Goal: Use online tool/utility: Utilize a website feature to perform a specific function

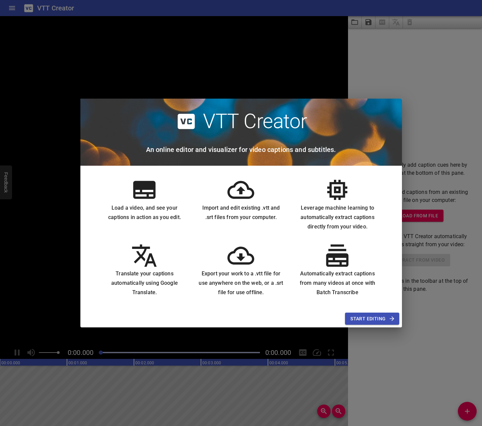
click at [366, 320] on span "Start Editing" at bounding box center [372, 318] width 43 height 8
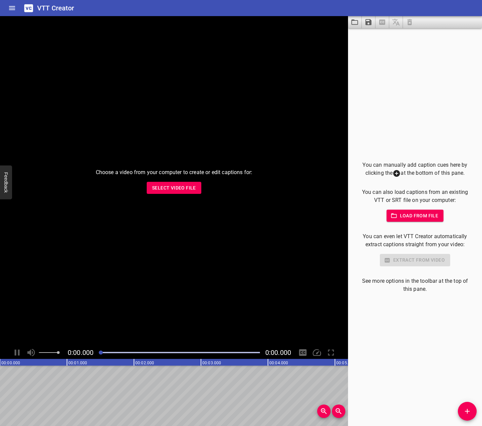
click at [158, 186] on span "Select Video File" at bounding box center [174, 188] width 44 height 8
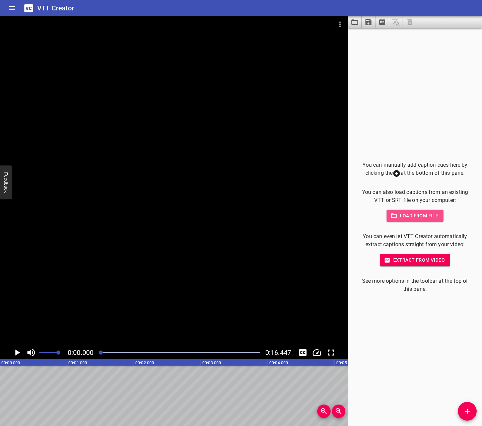
click at [405, 218] on span "Load from file" at bounding box center [415, 216] width 47 height 8
click at [406, 260] on span "Extract from video" at bounding box center [416, 260] width 60 height 8
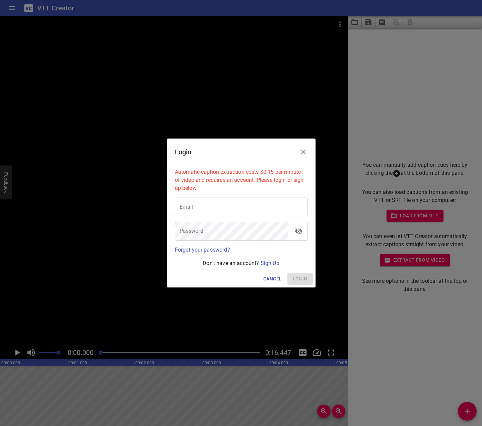
click at [302, 152] on icon "Close" at bounding box center [304, 152] width 8 height 8
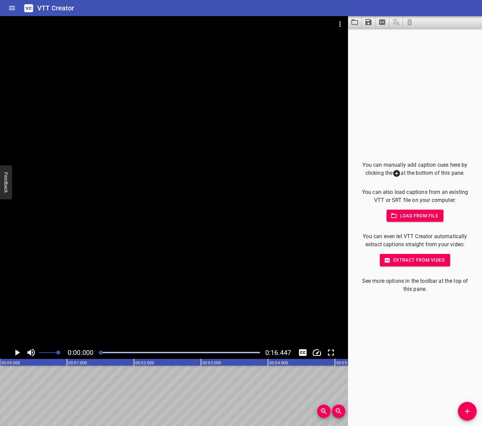
click at [413, 211] on button "Load from file" at bounding box center [415, 216] width 57 height 12
click at [14, 355] on icon "Play/Pause" at bounding box center [17, 352] width 10 height 10
click at [391, 263] on span "Extract from video" at bounding box center [416, 260] width 60 height 8
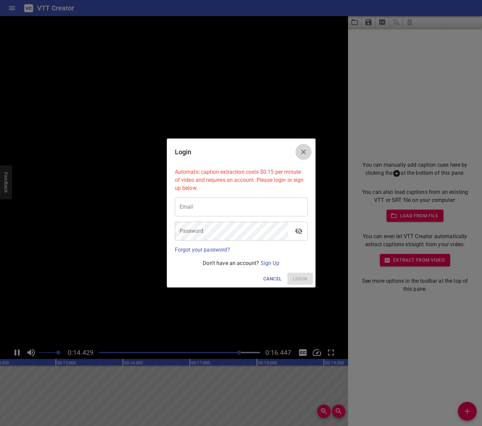
click at [303, 150] on icon "Close" at bounding box center [304, 152] width 8 height 8
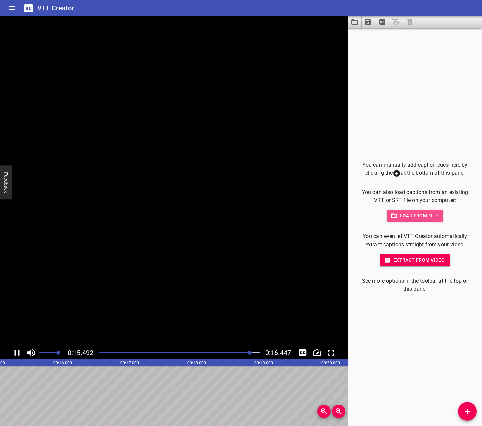
click at [403, 218] on span "Load from file" at bounding box center [415, 216] width 47 height 8
click at [302, 350] on icon "Toggle captions" at bounding box center [303, 352] width 8 height 7
click at [304, 349] on icon "Toggle captions" at bounding box center [303, 352] width 8 height 7
